Goal: Task Accomplishment & Management: Complete application form

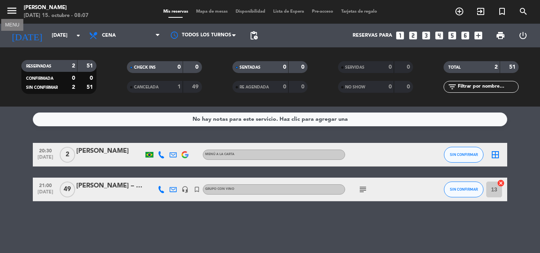
click at [12, 11] on icon "menu" at bounding box center [12, 11] width 12 height 12
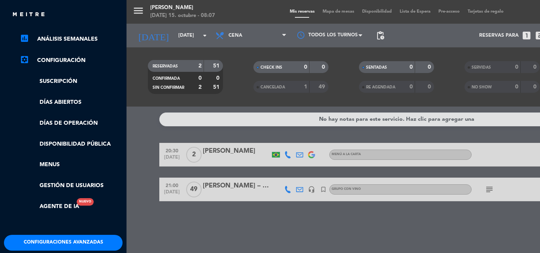
scroll to position [119, 0]
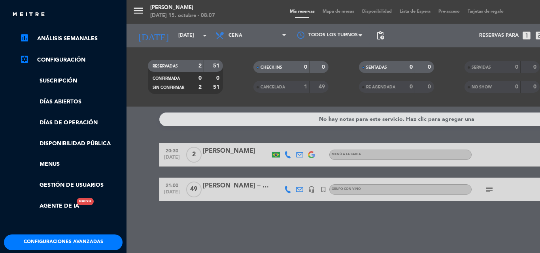
click at [141, 226] on div "menu [PERSON_NAME][DATE] 15. octubre - 08:07 Mis reservas Mapa de mesas Disponi…" at bounding box center [396, 126] width 540 height 253
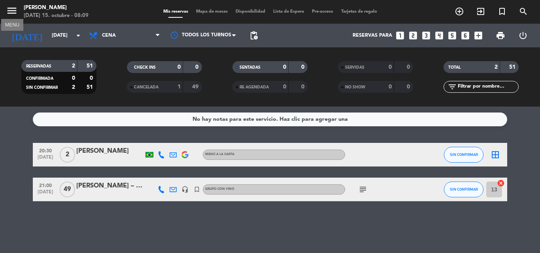
click at [10, 13] on icon "menu" at bounding box center [12, 11] width 12 height 12
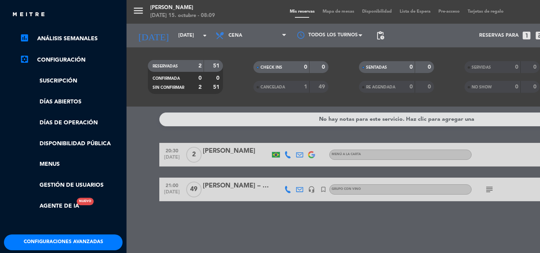
scroll to position [153, 0]
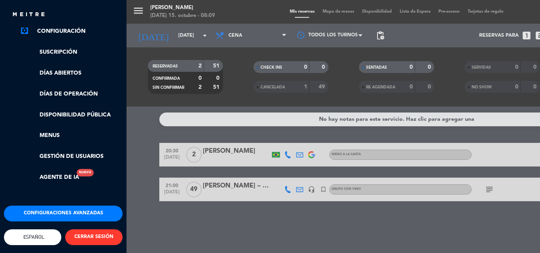
click at [76, 208] on button "Configuraciones avanzadas" at bounding box center [63, 214] width 119 height 16
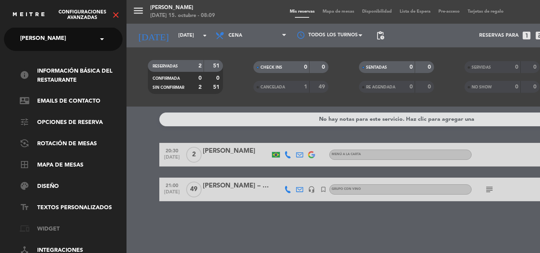
scroll to position [0, 0]
click at [115, 15] on icon "close" at bounding box center [115, 14] width 9 height 9
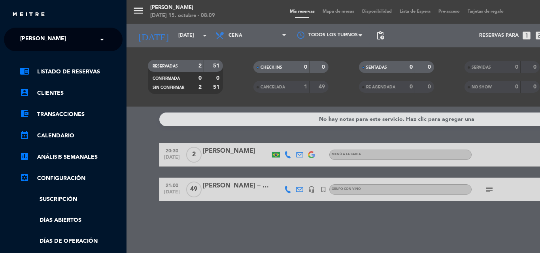
click at [75, 177] on link "settings_applications Configuración" at bounding box center [71, 178] width 103 height 9
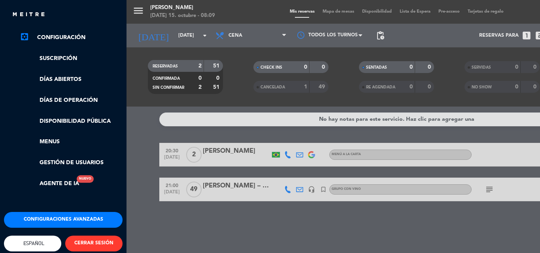
scroll to position [153, 0]
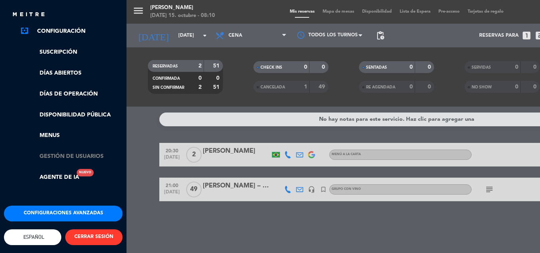
click at [74, 152] on link "Gestión de usuarios" at bounding box center [71, 156] width 103 height 9
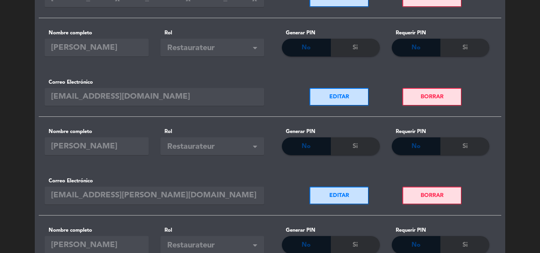
scroll to position [277, 0]
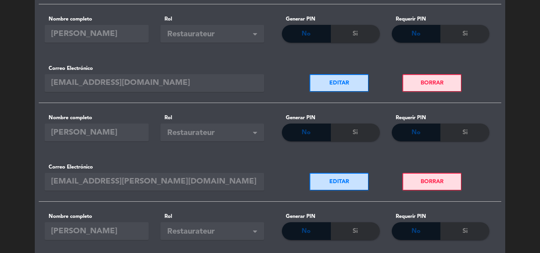
click at [425, 178] on button "BORRAR" at bounding box center [431, 182] width 59 height 18
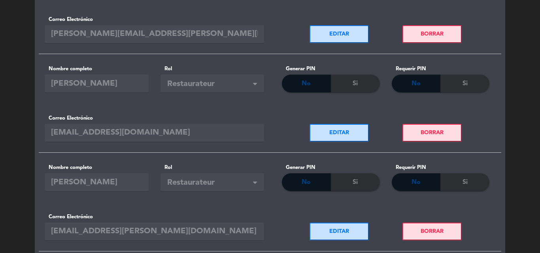
scroll to position [237, 0]
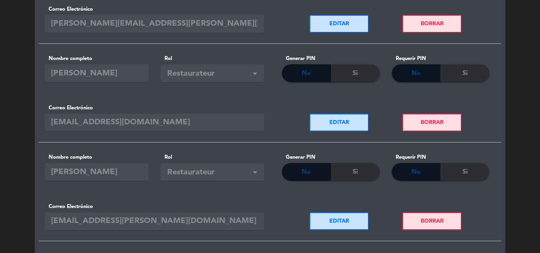
click at [429, 222] on button "BORRAR" at bounding box center [431, 222] width 59 height 18
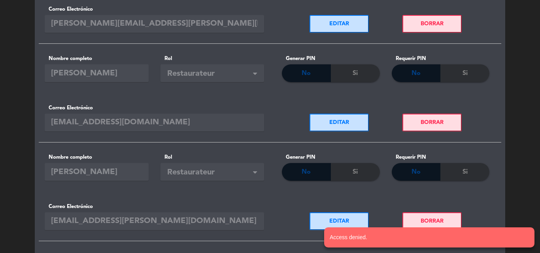
click at [348, 220] on button "EDITAR" at bounding box center [338, 222] width 59 height 18
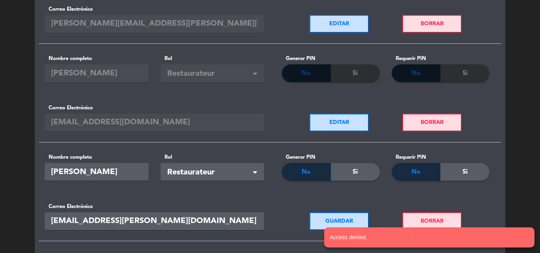
click at [429, 221] on button "BORRAR" at bounding box center [431, 222] width 59 height 18
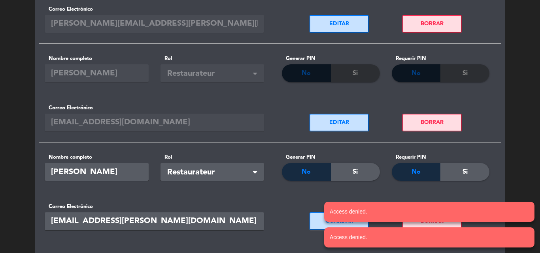
click at [512, 173] on div "Usuarios Crear usuario Change password Conserjes Nombre completo Caja Rol Rol ×…" at bounding box center [270, 181] width 540 height 789
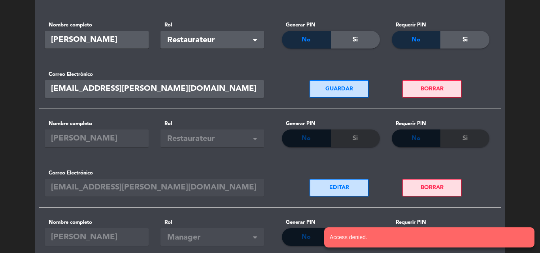
scroll to position [356, 0]
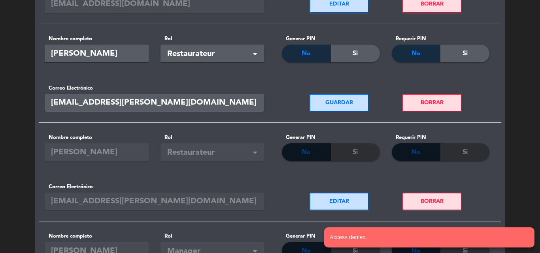
click at [337, 105] on button "GUARDAR" at bounding box center [338, 103] width 59 height 18
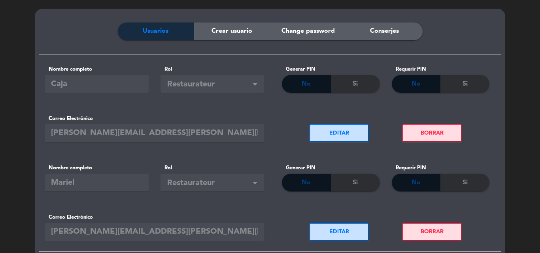
scroll to position [0, 0]
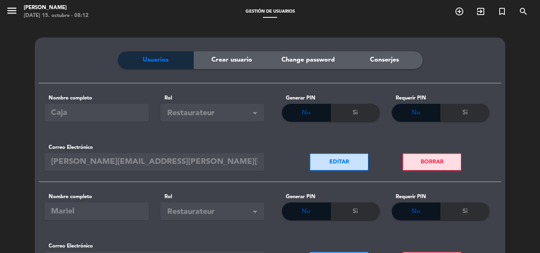
click at [235, 61] on span "Crear usuario" at bounding box center [231, 60] width 41 height 10
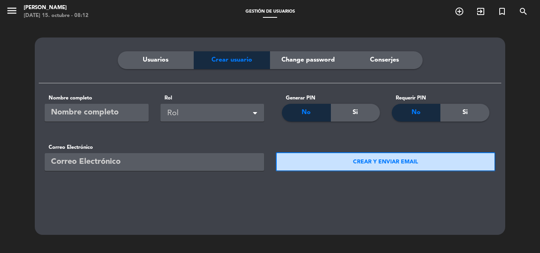
click at [105, 116] on input "text" at bounding box center [97, 113] width 104 height 18
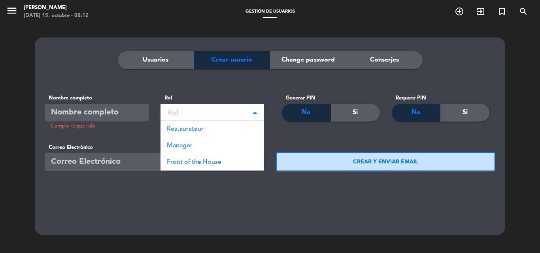
click at [190, 111] on div "Rol" at bounding box center [213, 113] width 93 height 13
click at [133, 117] on input "Campo requerido" at bounding box center [97, 113] width 104 height 18
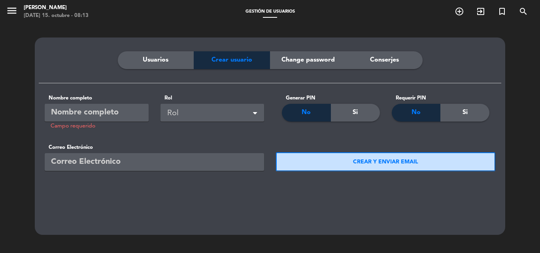
click at [91, 110] on input "Campo requerido" at bounding box center [97, 113] width 104 height 18
type input "Cocina"
click at [188, 117] on div "Rol" at bounding box center [213, 113] width 93 height 13
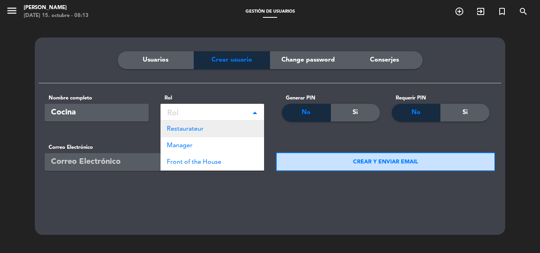
click at [189, 126] on span "Restaurateur" at bounding box center [185, 129] width 37 height 6
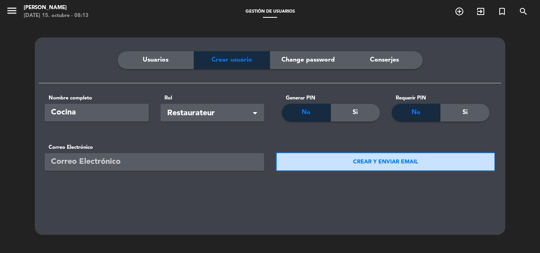
click at [135, 162] on input "email" at bounding box center [154, 162] width 219 height 18
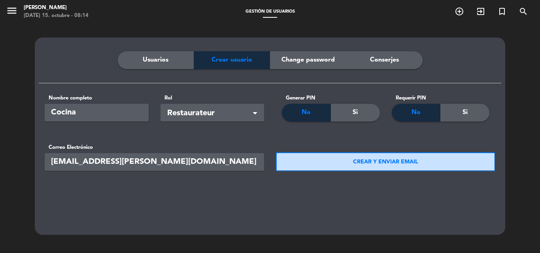
type input "[EMAIL_ADDRESS][PERSON_NAME][DOMAIN_NAME]"
click at [350, 163] on button "CREAR Y ENVIAR EMAIL" at bounding box center [385, 162] width 219 height 19
